Goal: Information Seeking & Learning: Learn about a topic

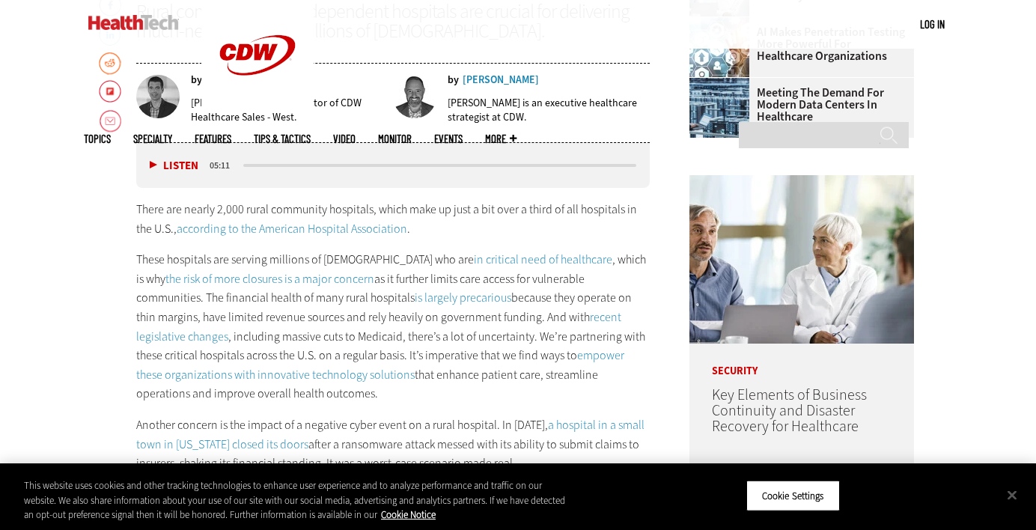
scroll to position [717, 0]
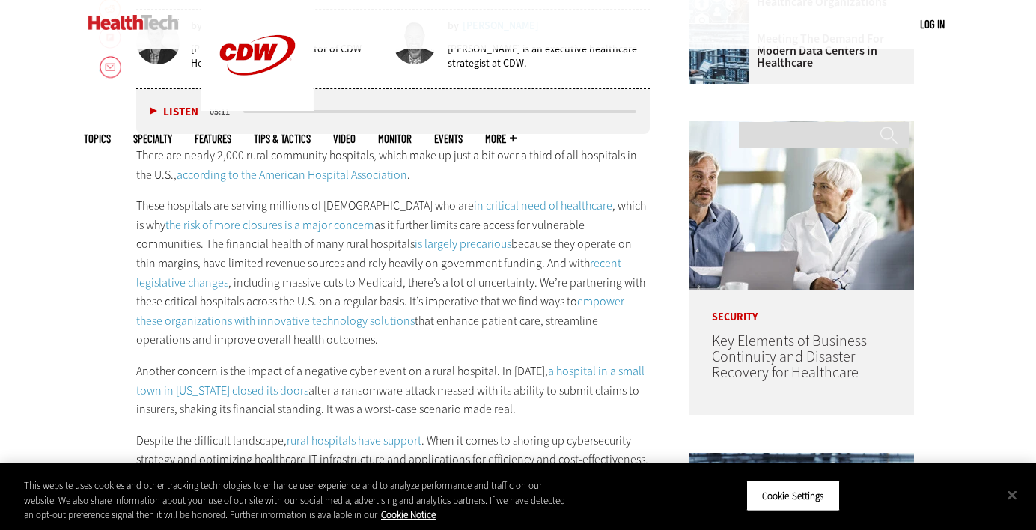
click at [480, 242] on p "These hospitals are serving millions of [DEMOGRAPHIC_DATA] who are in critical …" at bounding box center [392, 272] width 513 height 153
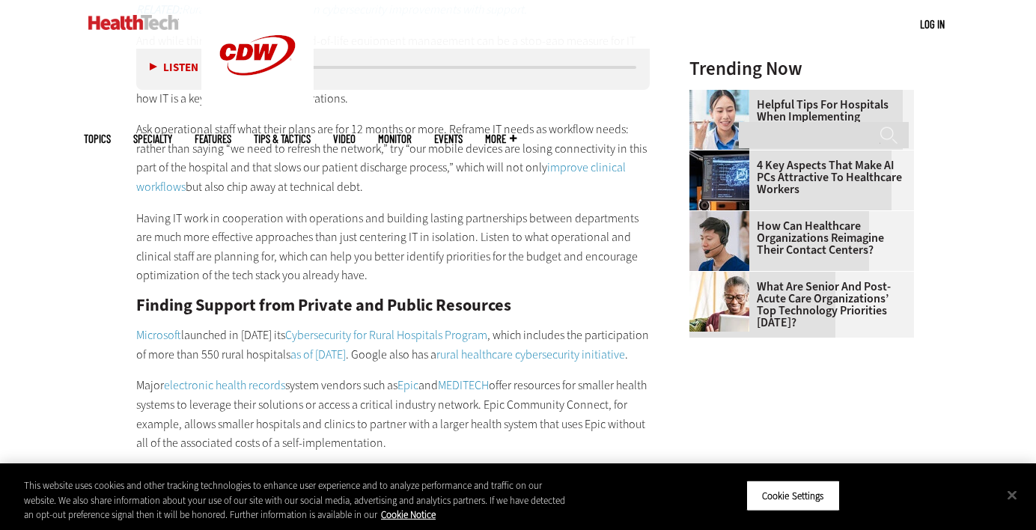
scroll to position [1685, 0]
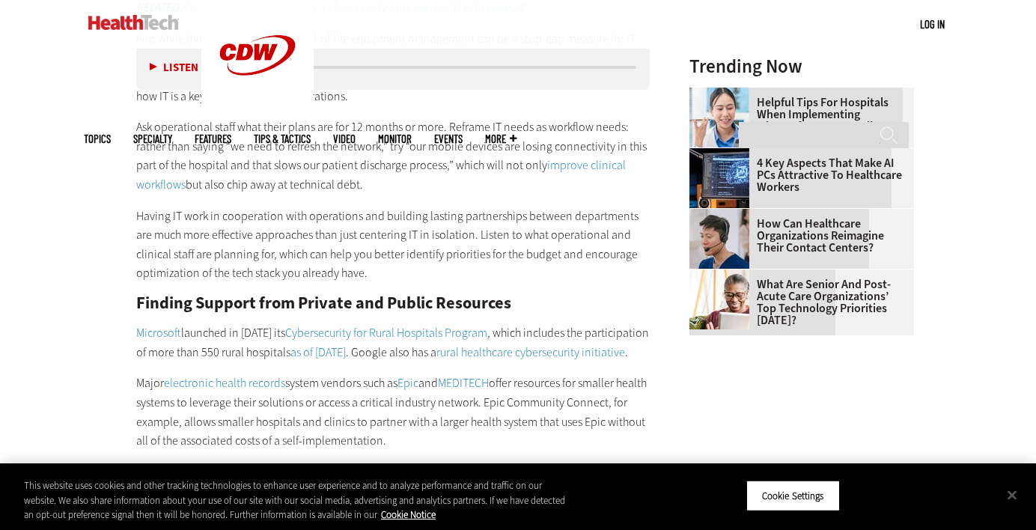
click at [469, 233] on p "Having IT work in cooperation with operations and building lasting partnerships…" at bounding box center [392, 245] width 513 height 76
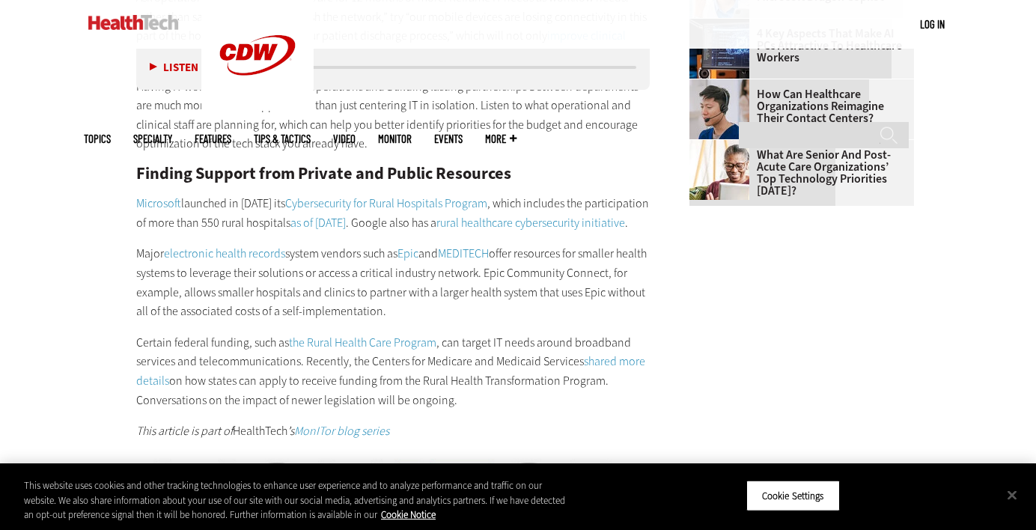
scroll to position [1815, 0]
click at [454, 379] on p "Certain federal funding, such as the Rural Health Care Program , can target IT …" at bounding box center [392, 370] width 513 height 76
click at [450, 208] on link "Cybersecurity for Rural Hospitals Program" at bounding box center [386, 203] width 202 height 16
click at [427, 254] on div "Addressing Rural Healthcare IT Budgets “How do I keep the lights on?” That’s li…" at bounding box center [392, 10] width 513 height 860
click at [363, 102] on p "Having IT work in cooperation with operations and building lasting partnerships…" at bounding box center [392, 114] width 513 height 76
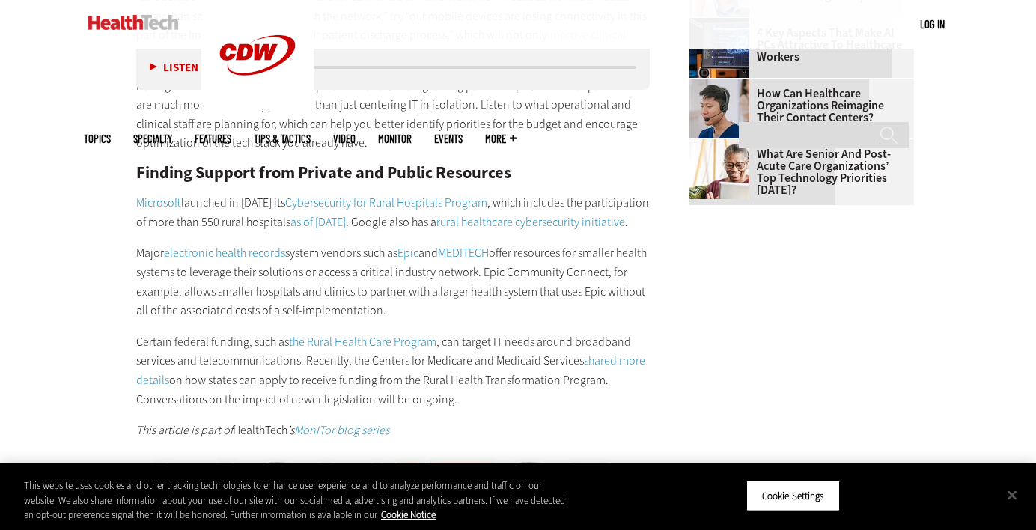
click at [563, 101] on p "Having IT work in cooperation with operations and building lasting partnerships…" at bounding box center [392, 114] width 513 height 76
click at [819, 492] on button "Cookie Settings" at bounding box center [793, 495] width 94 height 31
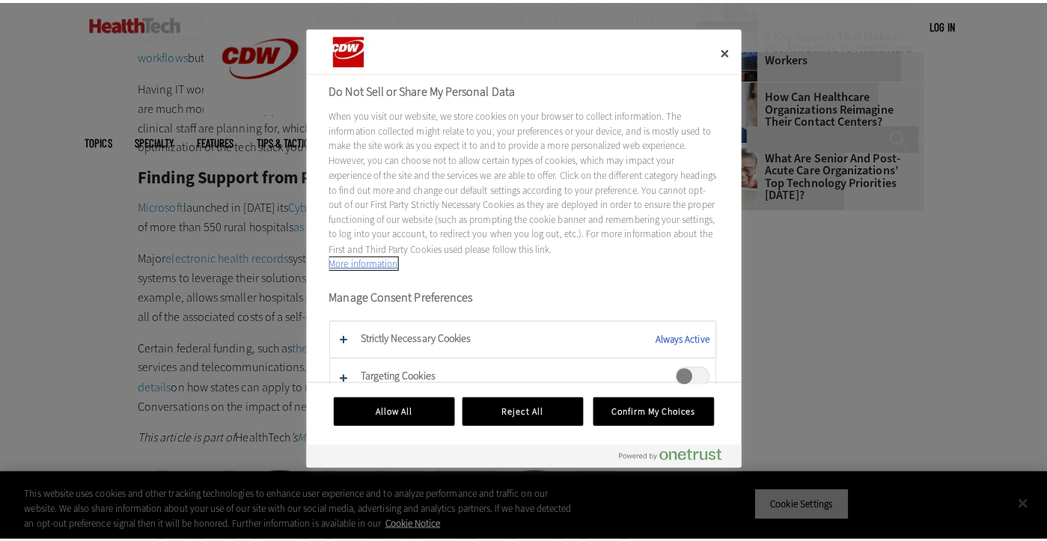
scroll to position [1819, 0]
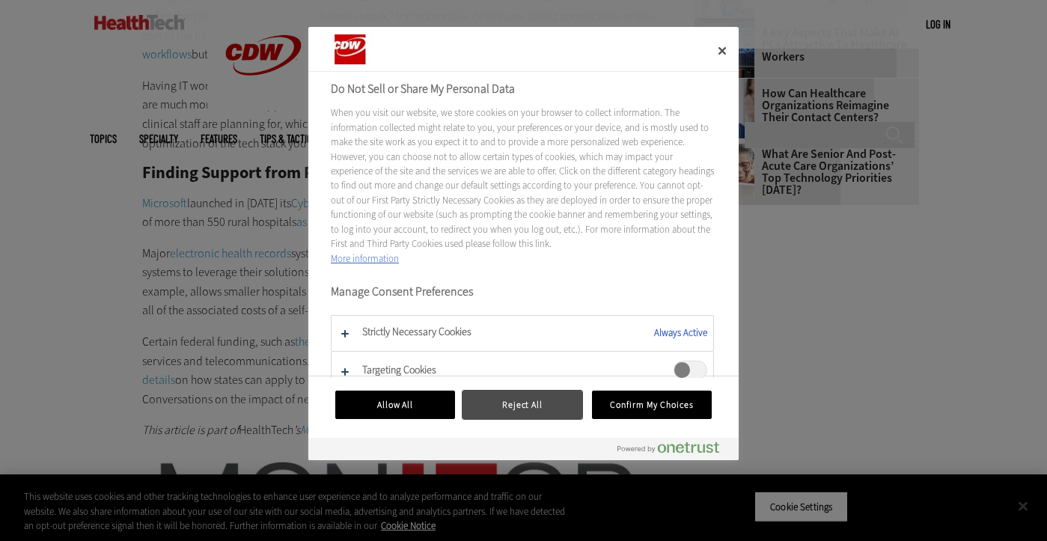
click at [555, 411] on button "Reject All" at bounding box center [522, 405] width 120 height 28
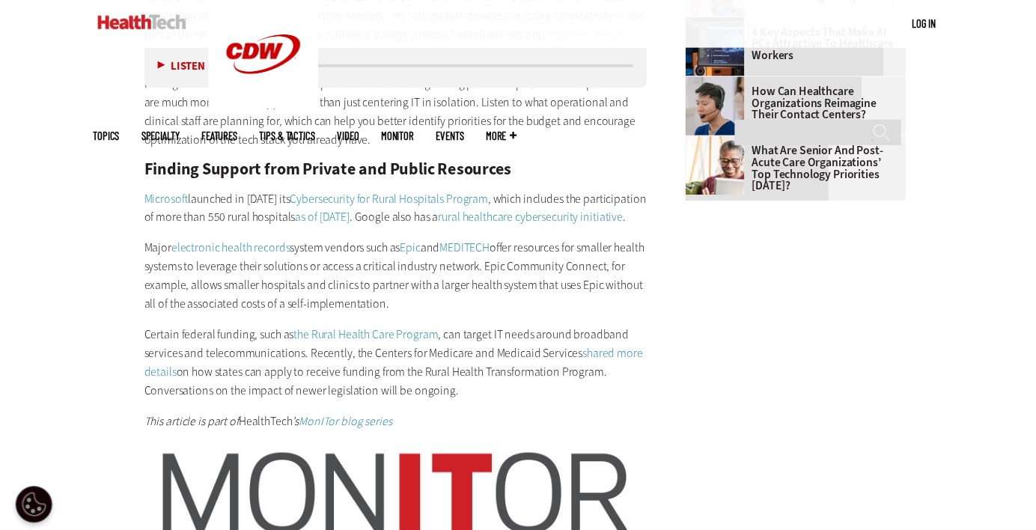
scroll to position [1815, 0]
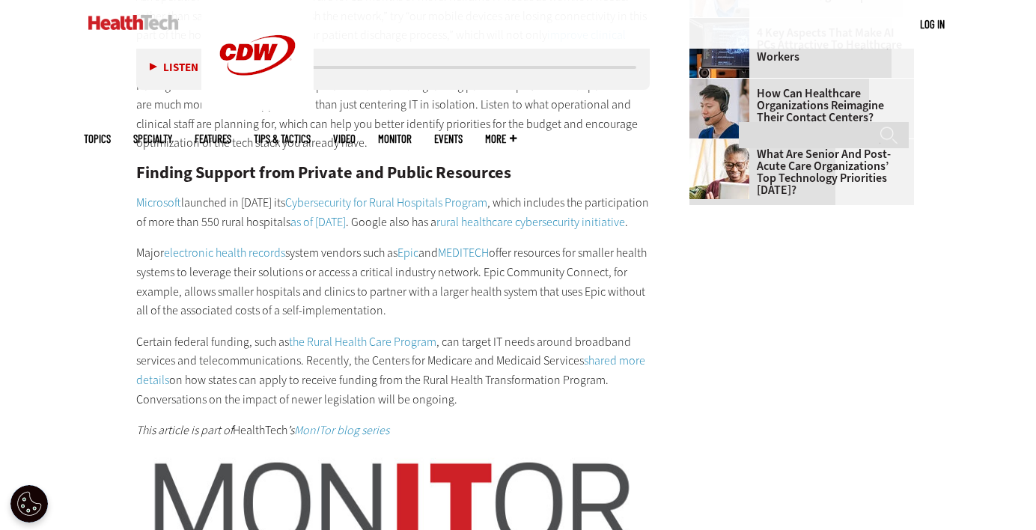
click at [574, 276] on p "Major electronic health records system vendors such as Epic and MEDITECH offer …" at bounding box center [392, 281] width 513 height 76
click at [251, 138] on p "Having IT work in cooperation with operations and building lasting partnerships…" at bounding box center [392, 114] width 513 height 76
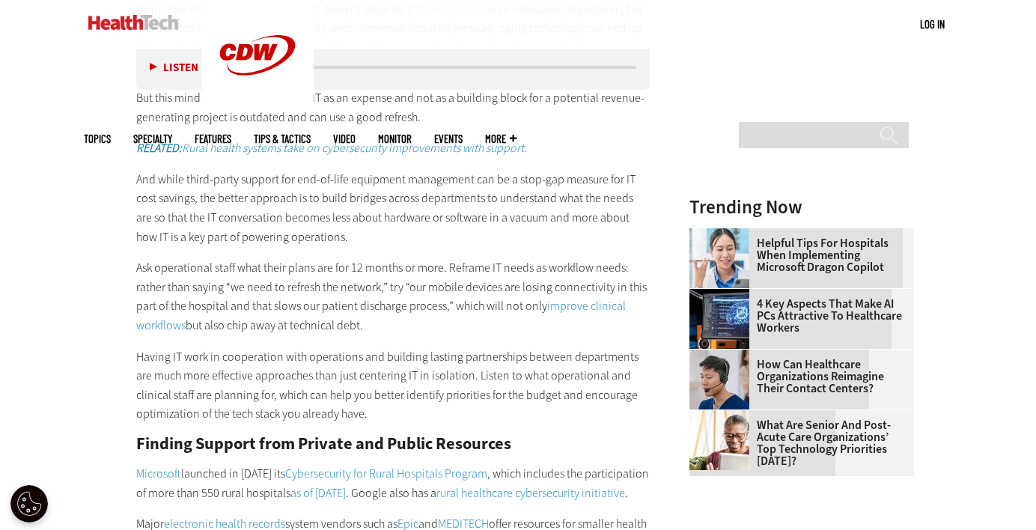
scroll to position [2038, 0]
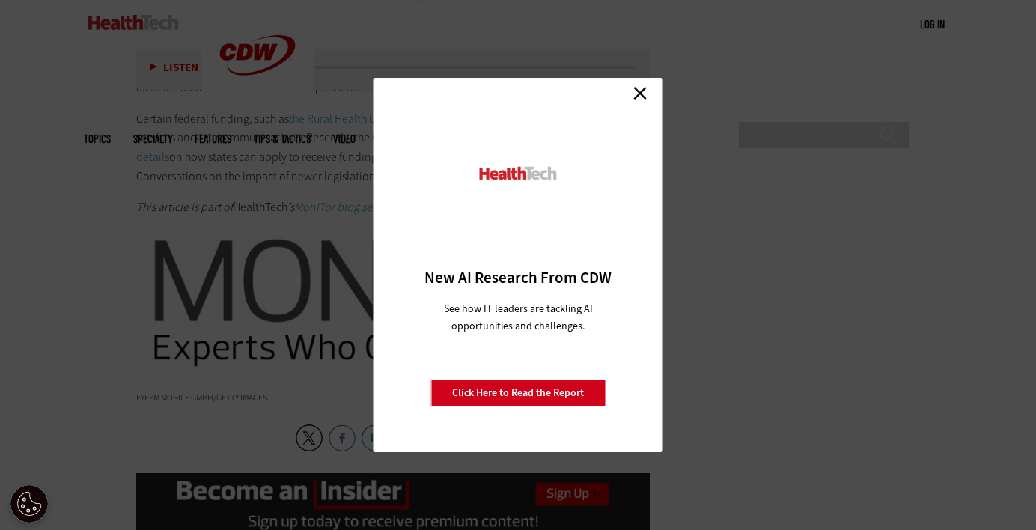
click at [642, 91] on link "Close" at bounding box center [640, 93] width 22 height 22
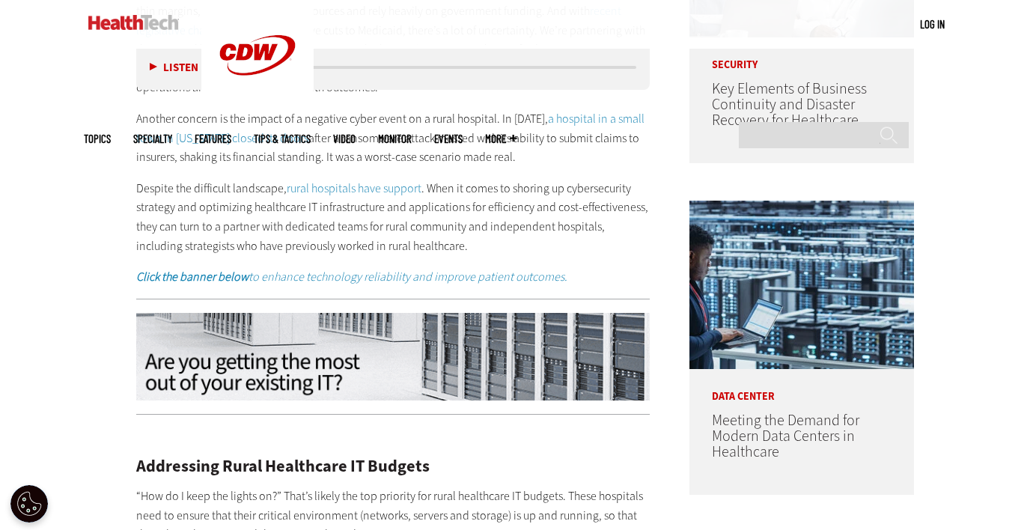
scroll to position [503, 0]
